Goal: Information Seeking & Learning: Learn about a topic

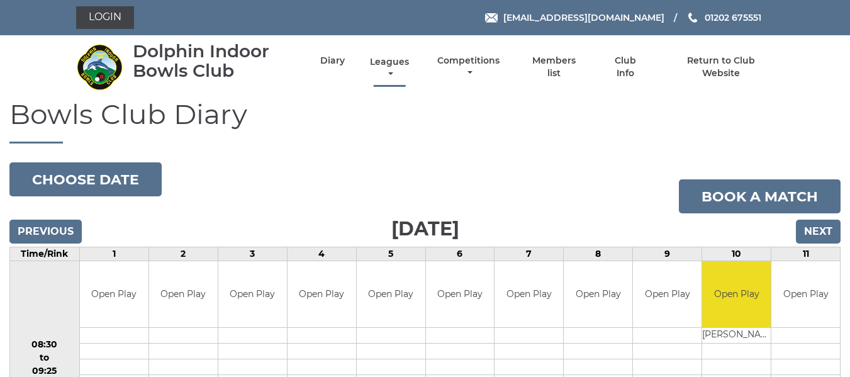
click at [385, 62] on link "Leagues" at bounding box center [389, 68] width 45 height 25
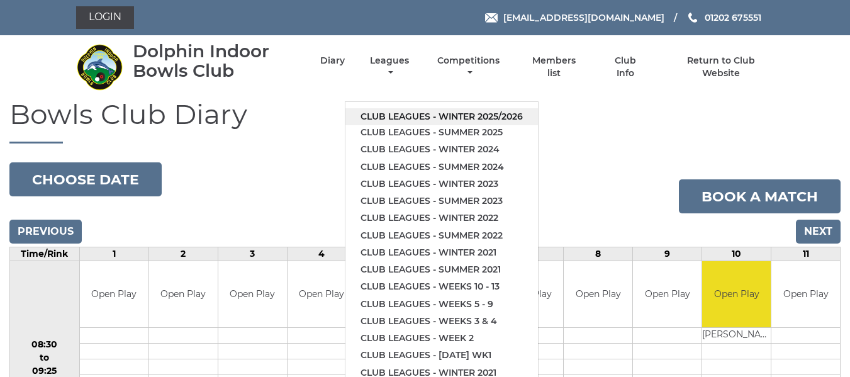
click at [389, 114] on link "Club leagues - Winter 2025/2026" at bounding box center [441, 116] width 192 height 17
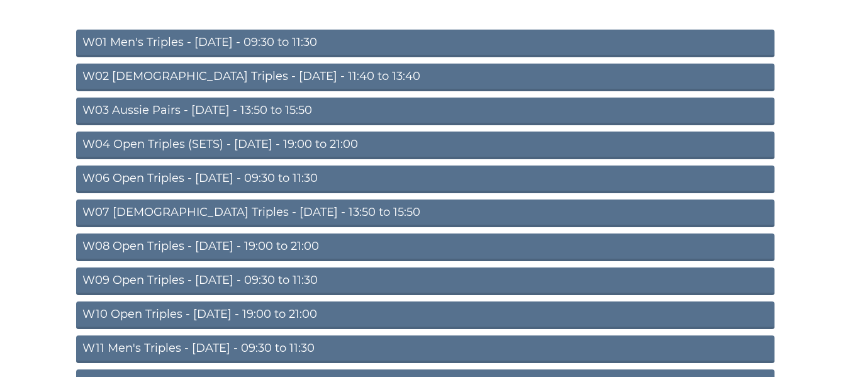
scroll to position [189, 0]
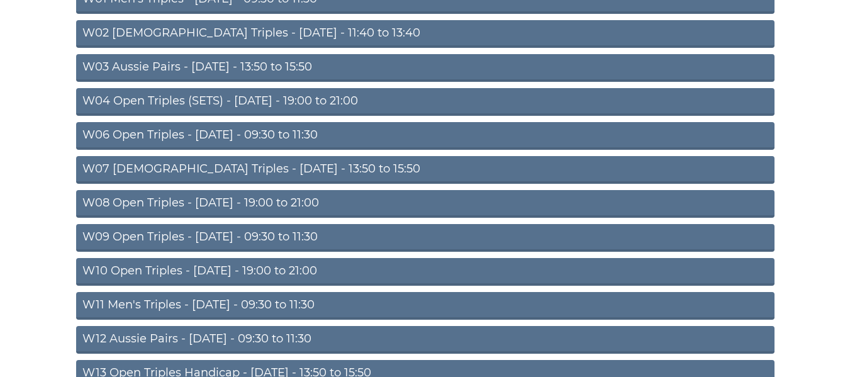
click at [241, 233] on link "W09 Open Triples - Wednesday - 09:30 to 11:30" at bounding box center [425, 238] width 698 height 28
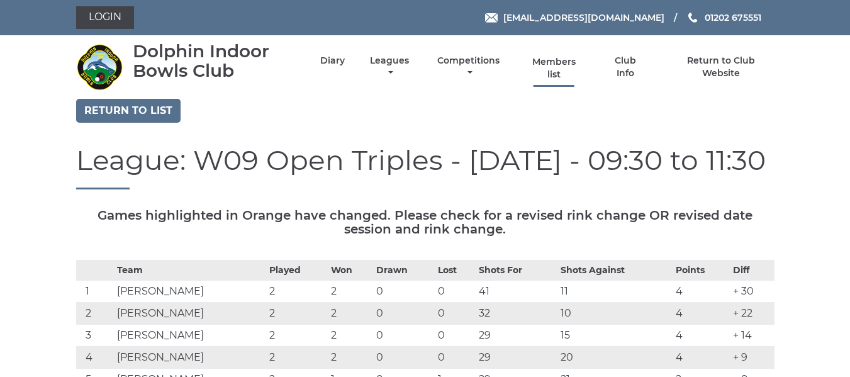
click at [565, 62] on link "Members list" at bounding box center [554, 68] width 58 height 25
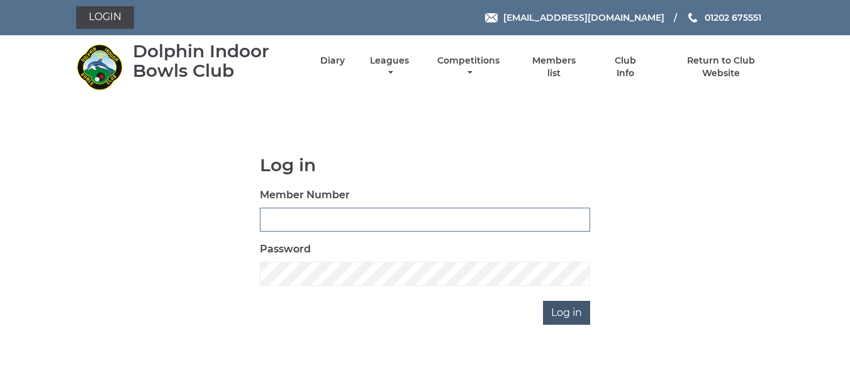
type input "2644"
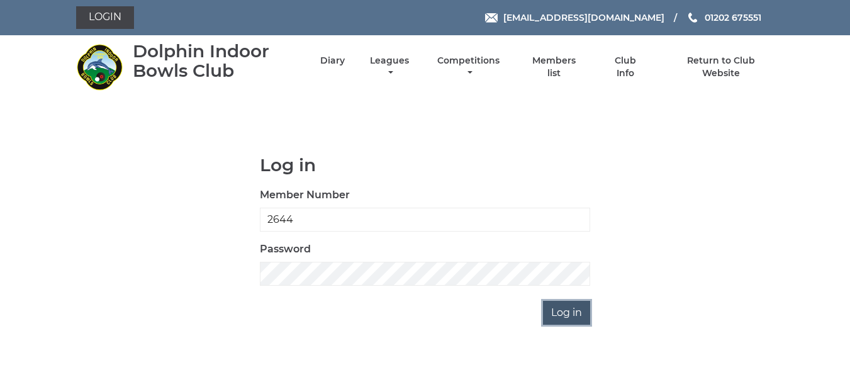
click at [571, 316] on input "Log in" at bounding box center [566, 313] width 47 height 24
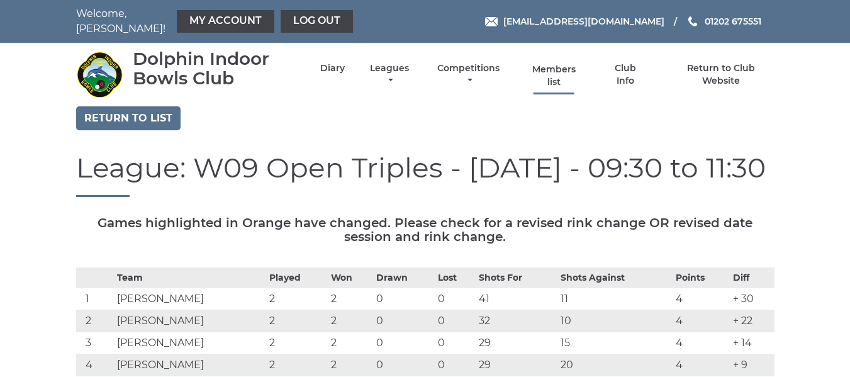
click at [549, 64] on link "Members list" at bounding box center [554, 76] width 58 height 25
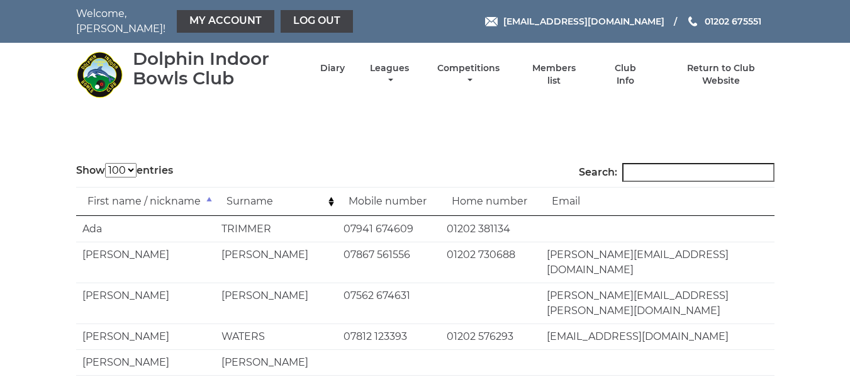
select select "100"
click at [642, 164] on input "Search:" at bounding box center [698, 172] width 152 height 19
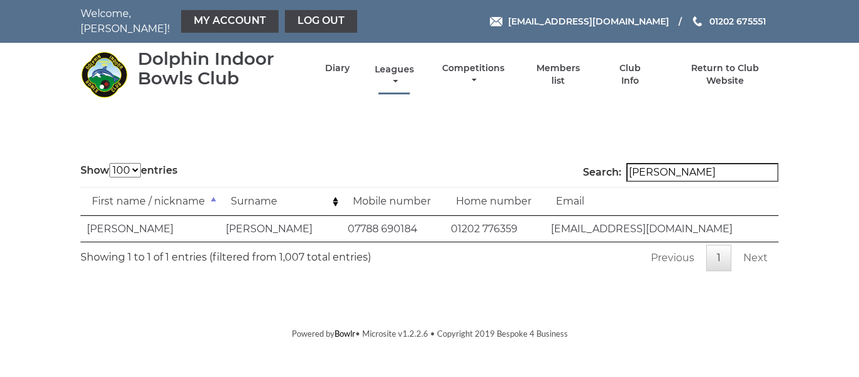
type input "sharpe"
click at [402, 64] on link "Leagues" at bounding box center [394, 76] width 45 height 25
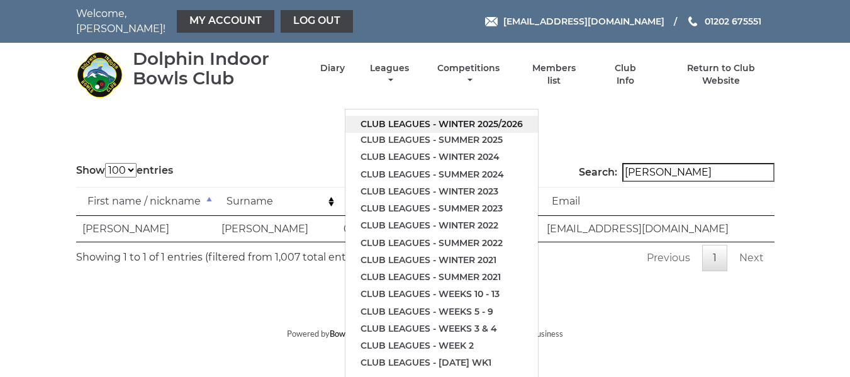
click at [389, 116] on link "Club leagues - Winter 2025/2026" at bounding box center [441, 124] width 192 height 17
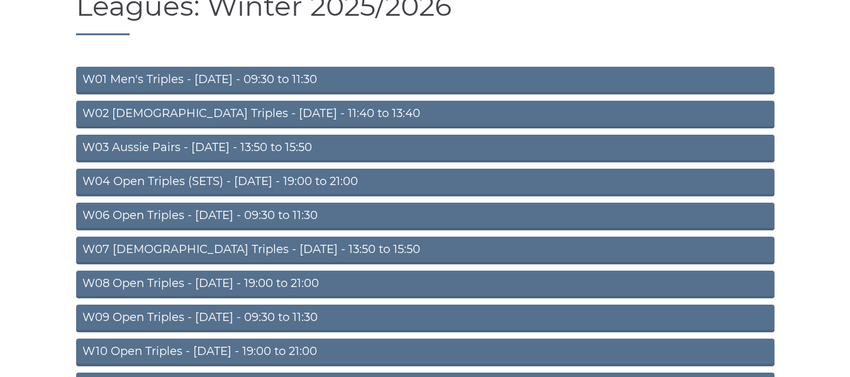
scroll to position [126, 0]
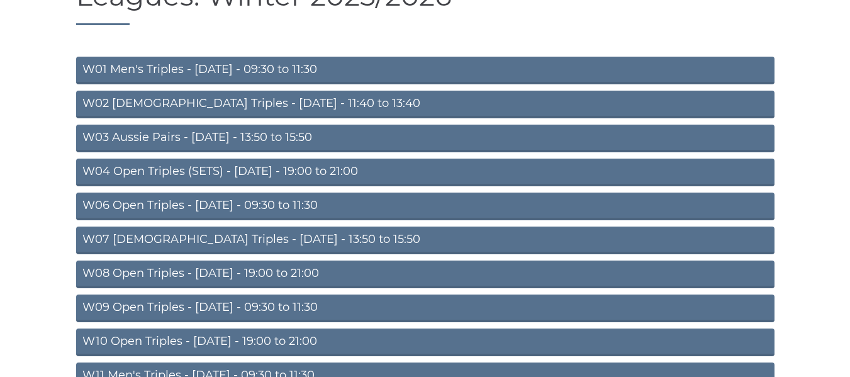
click at [223, 294] on link "W09 Open Triples - [DATE] - 09:30 to 11:30" at bounding box center [425, 308] width 698 height 28
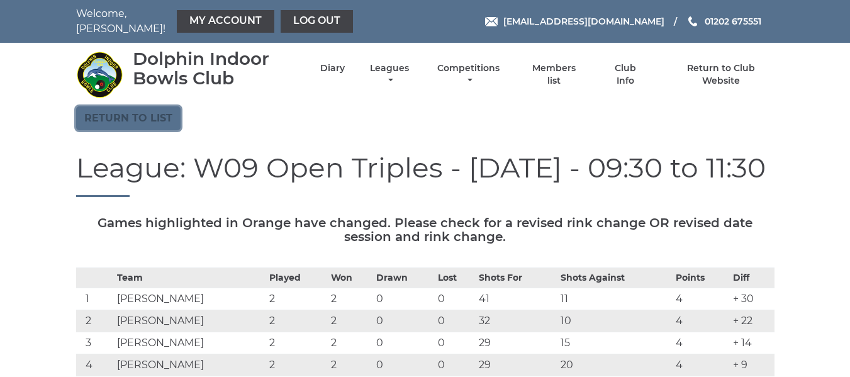
click at [144, 108] on link "Return to list" at bounding box center [128, 118] width 104 height 24
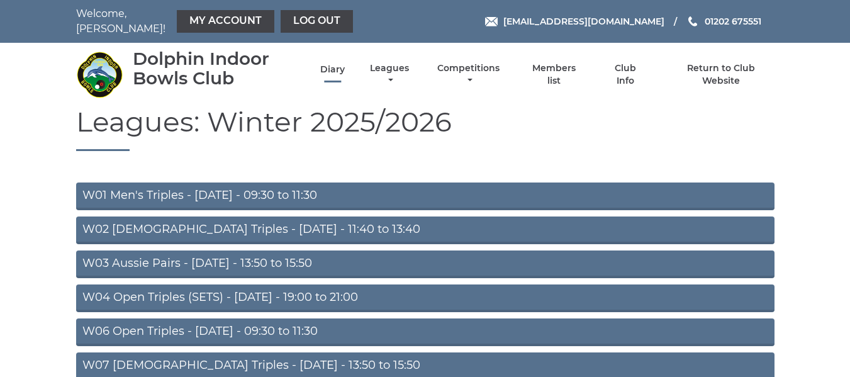
click at [331, 64] on link "Diary" at bounding box center [332, 70] width 25 height 12
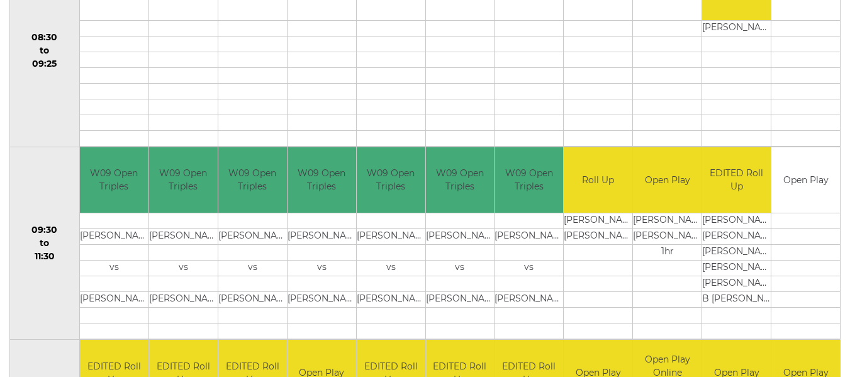
scroll to position [63, 0]
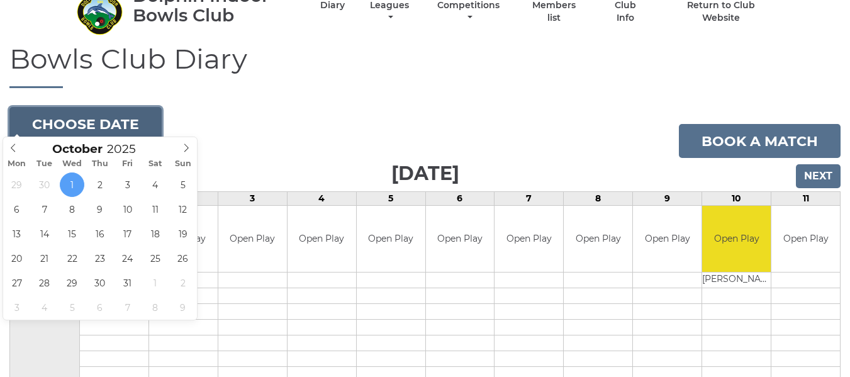
click at [81, 107] on button "Choose date" at bounding box center [85, 124] width 152 height 34
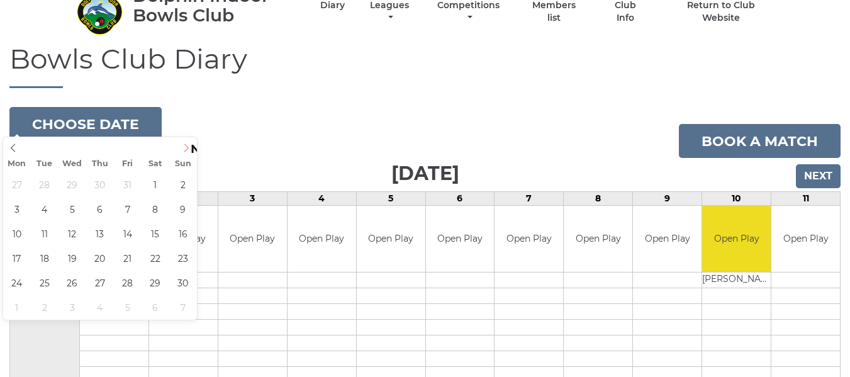
click at [184, 142] on span at bounding box center [186, 146] width 21 height 18
type input "2025-11-05"
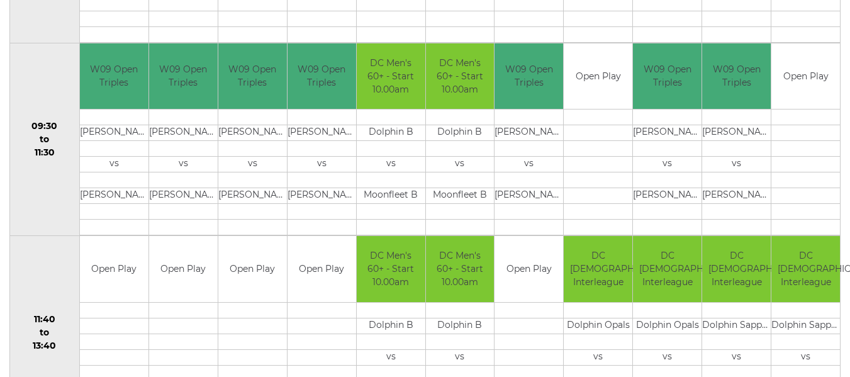
scroll to position [440, 0]
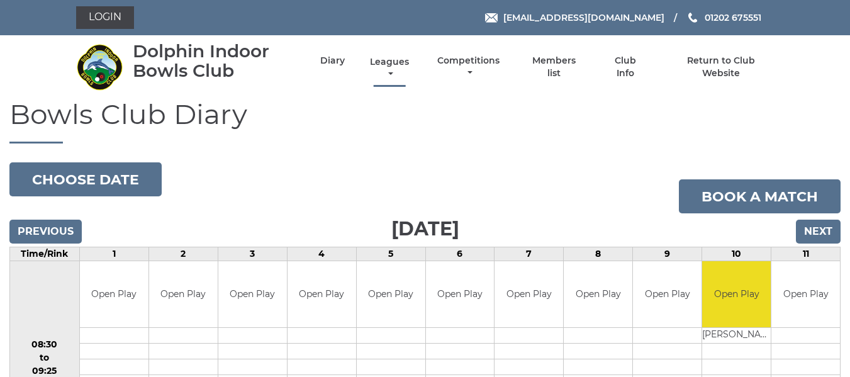
click at [387, 64] on link "Leagues" at bounding box center [389, 68] width 45 height 25
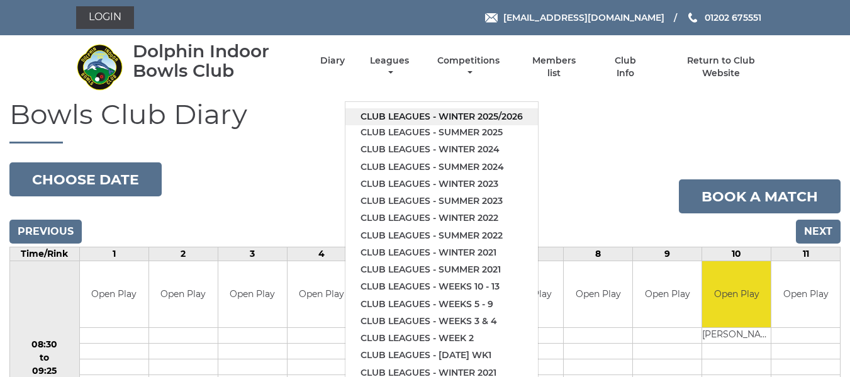
click at [439, 114] on link "Club leagues - Winter 2025/2026" at bounding box center [441, 116] width 192 height 17
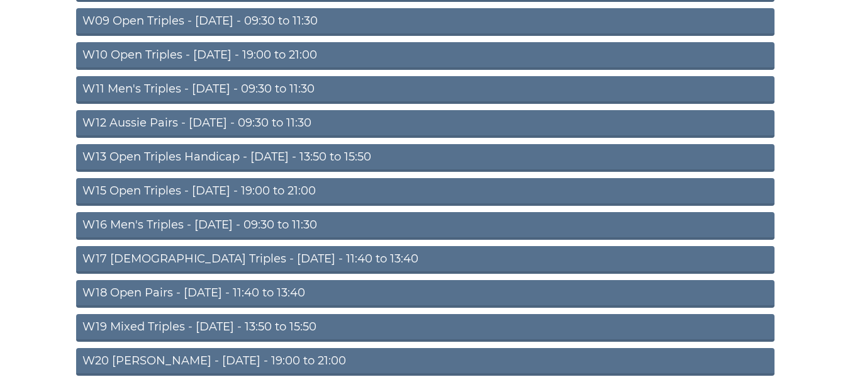
scroll to position [440, 0]
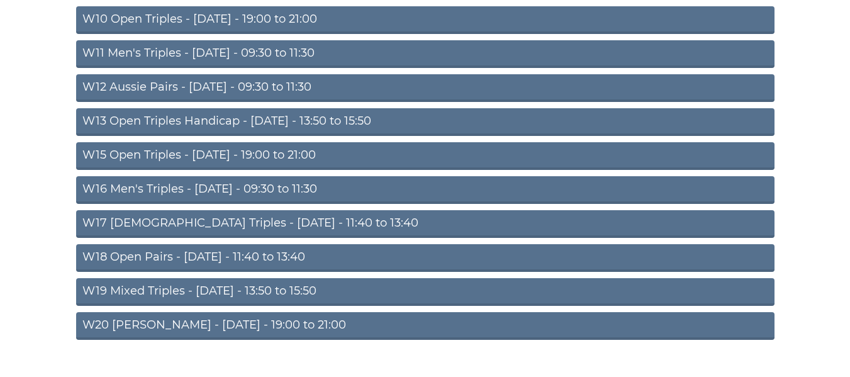
click at [200, 189] on link "W16 Men's Triples - [DATE] - 09:30 to 11:30" at bounding box center [425, 190] width 698 height 28
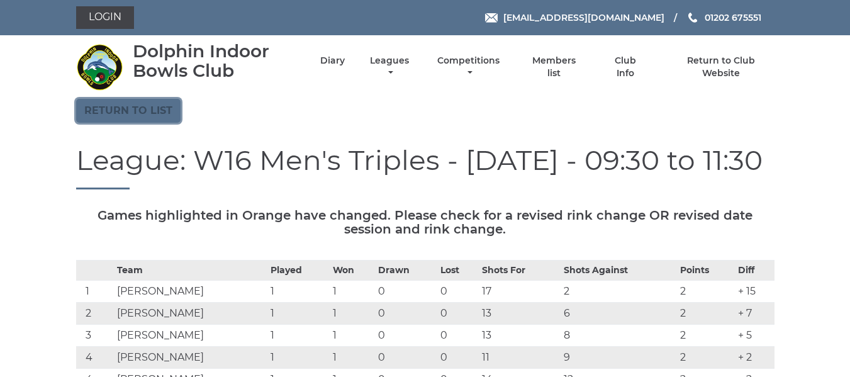
click at [166, 113] on link "Return to list" at bounding box center [128, 111] width 104 height 24
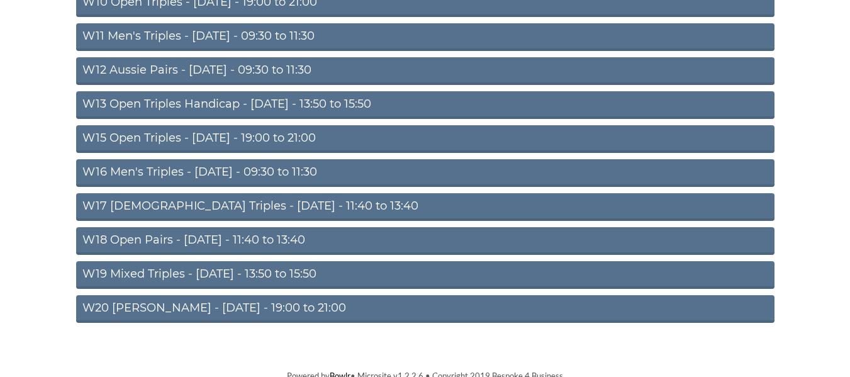
scroll to position [463, 0]
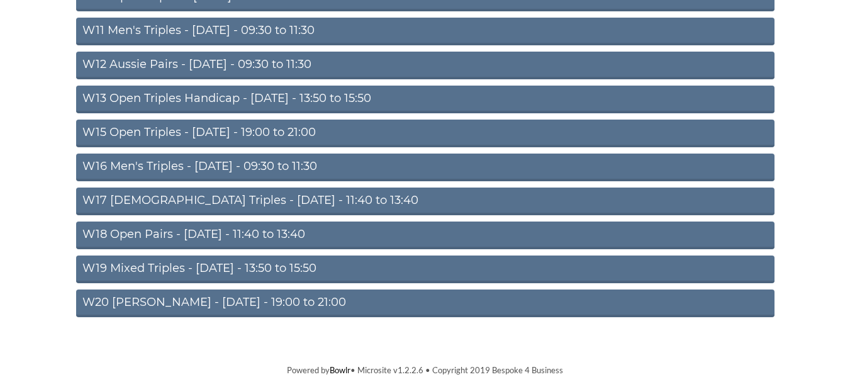
click at [215, 231] on link "W18 Open Pairs - Friday - 11:40 to 13:40" at bounding box center [425, 235] width 698 height 28
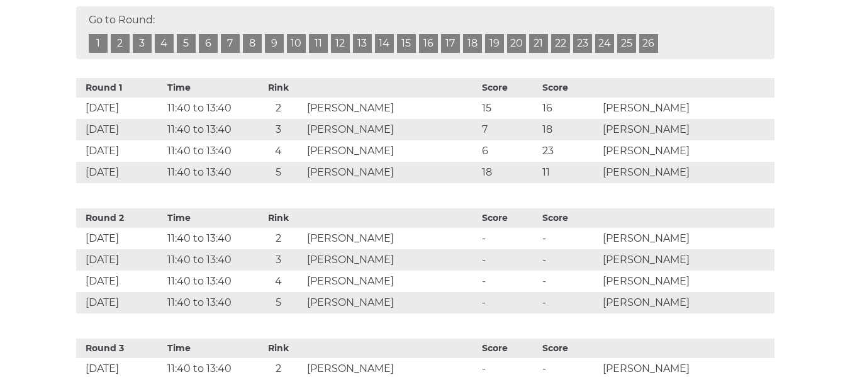
scroll to position [503, 0]
